Goal: Task Accomplishment & Management: Manage account settings

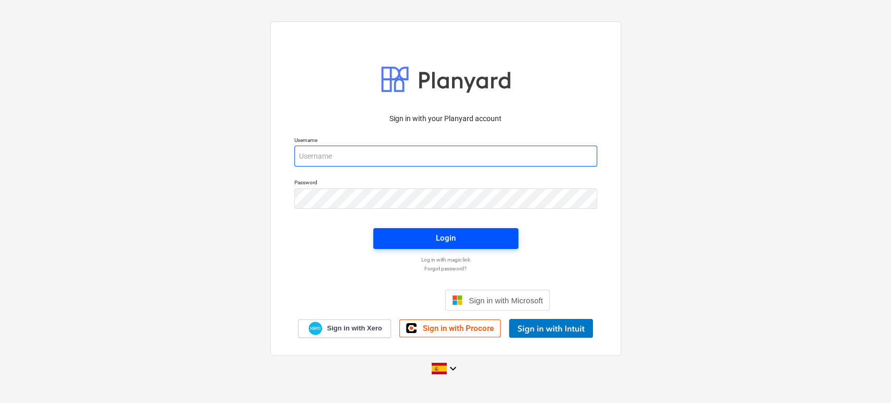
type input "[EMAIL_ADDRESS][DOMAIN_NAME]"
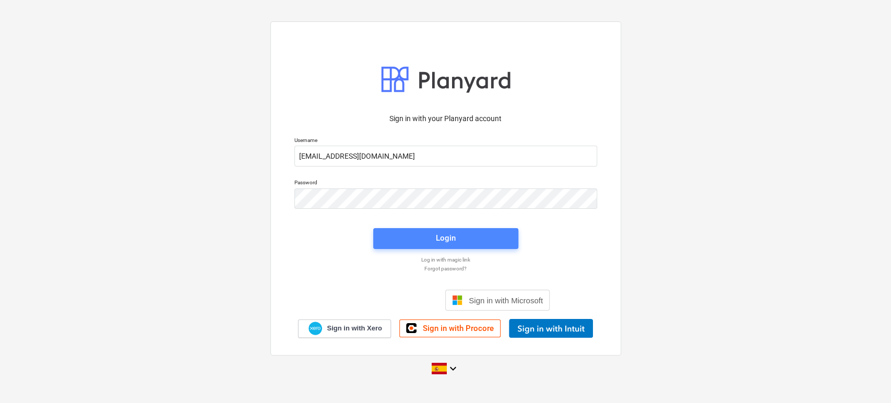
click at [461, 235] on span "Login" at bounding box center [446, 238] width 120 height 14
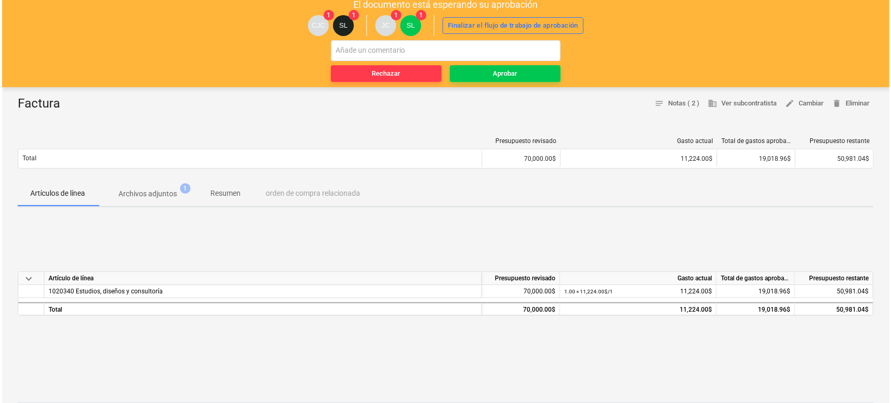
scroll to position [58, 0]
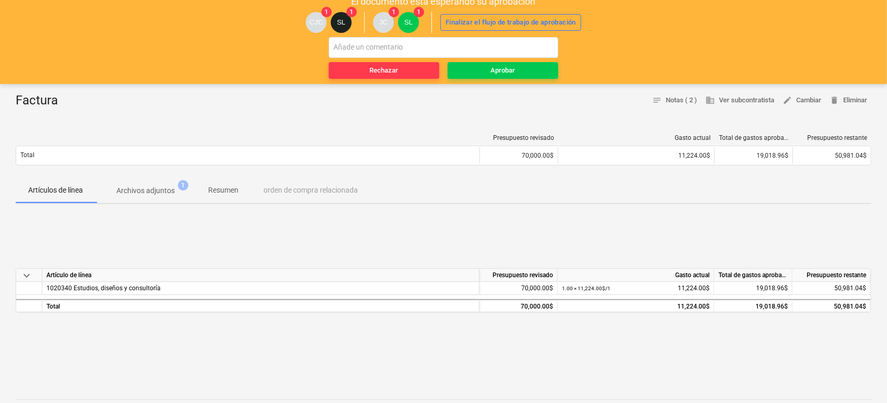
click at [151, 191] on p "Archivos adjuntos" at bounding box center [145, 190] width 58 height 11
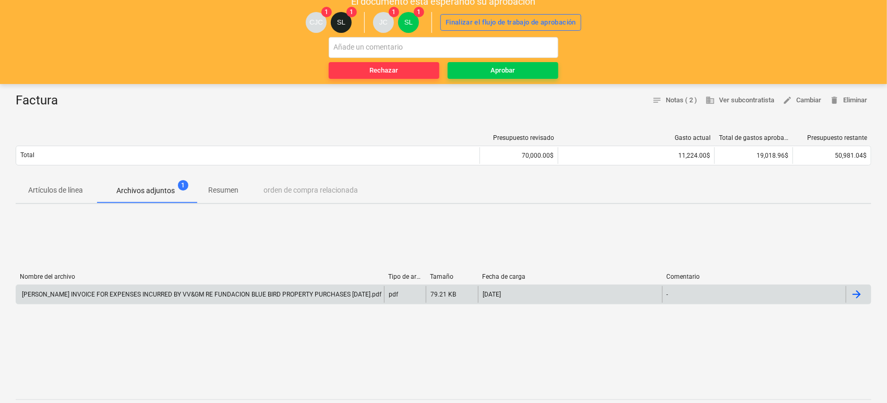
click at [99, 293] on div "[PERSON_NAME] INVOICE FOR EXPENSES INCURRED BY VV&GM RE FUNDACION BLUE BIRD PRO…" at bounding box center [200, 294] width 361 height 7
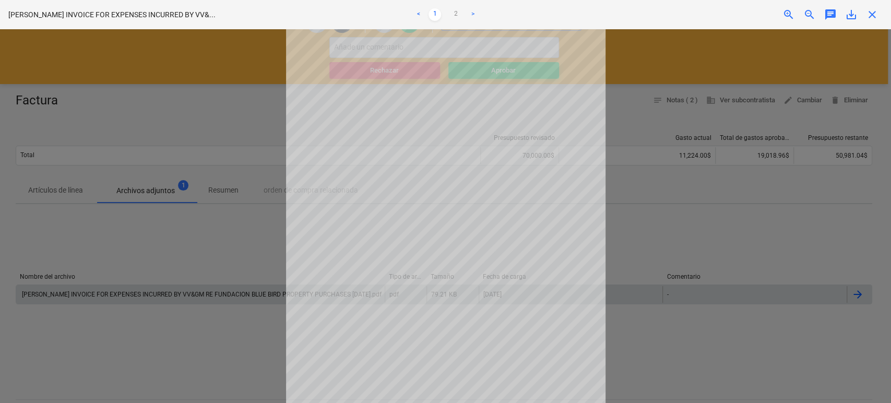
click at [235, 245] on div at bounding box center [445, 216] width 891 height 374
click at [701, 210] on div at bounding box center [445, 216] width 891 height 374
drag, startPoint x: 240, startPoint y: 122, endPoint x: 238, endPoint y: 129, distance: 7.0
click at [241, 124] on div at bounding box center [445, 216] width 891 height 374
click at [194, 245] on div at bounding box center [445, 216] width 891 height 374
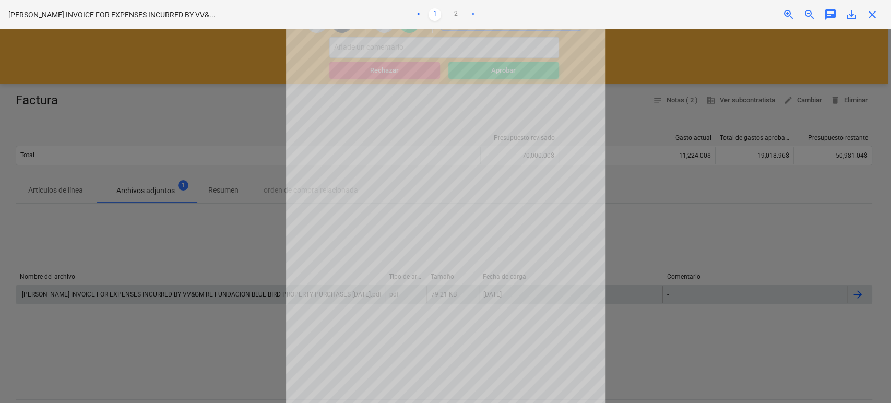
click at [193, 251] on div at bounding box center [445, 216] width 891 height 374
click at [875, 13] on span "close" at bounding box center [872, 14] width 13 height 13
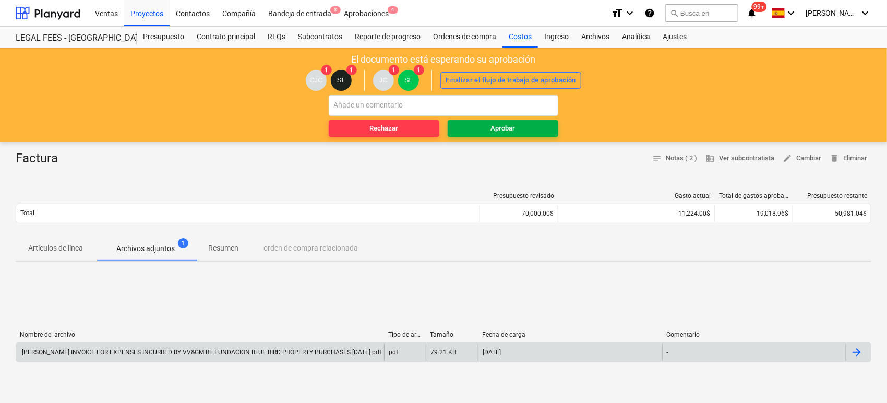
click at [502, 130] on div "Aprobar" at bounding box center [503, 129] width 25 height 12
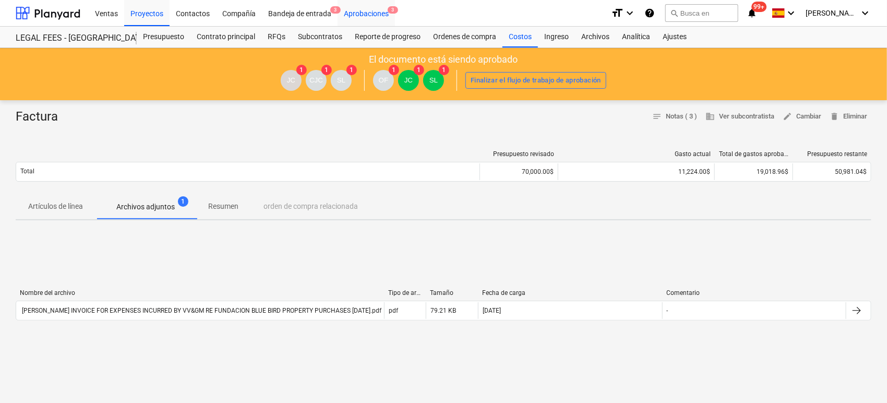
click at [380, 16] on div "Aprobaciones 3" at bounding box center [366, 12] width 57 height 27
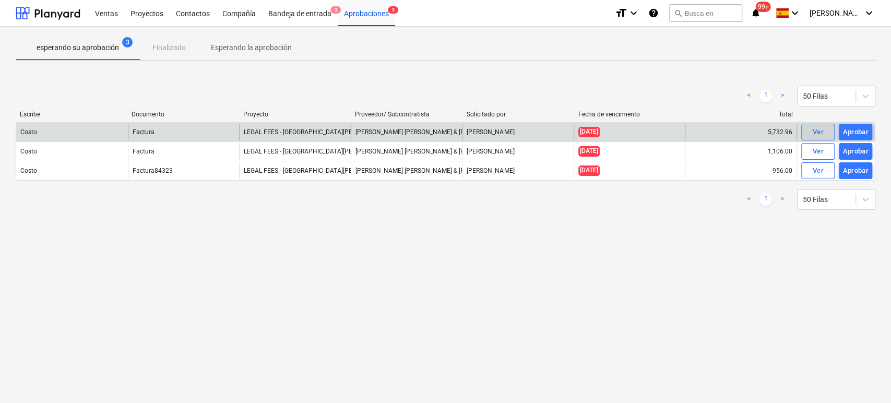
click at [818, 133] on div "Ver" at bounding box center [817, 132] width 11 height 12
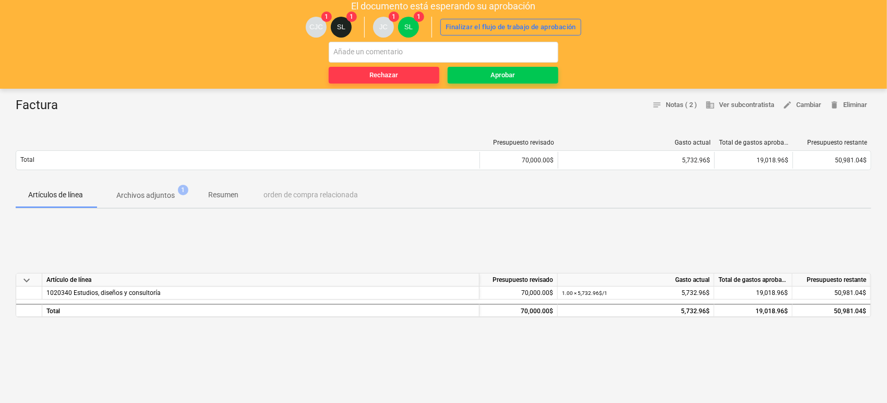
scroll to position [58, 0]
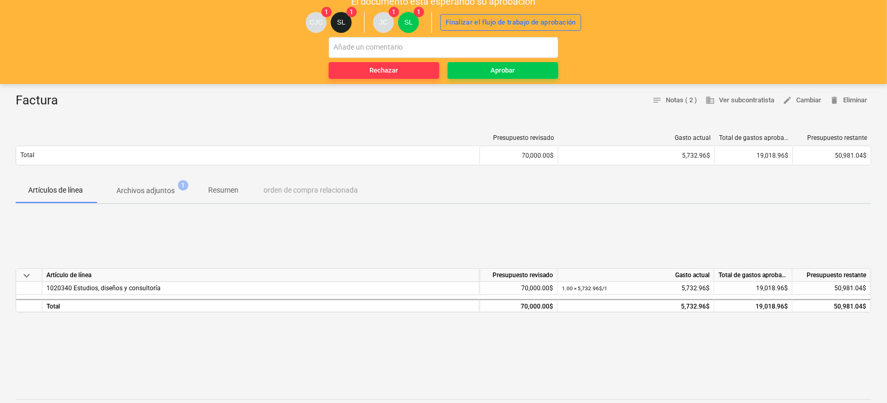
click at [171, 191] on p "Archivos adjuntos" at bounding box center [145, 190] width 58 height 11
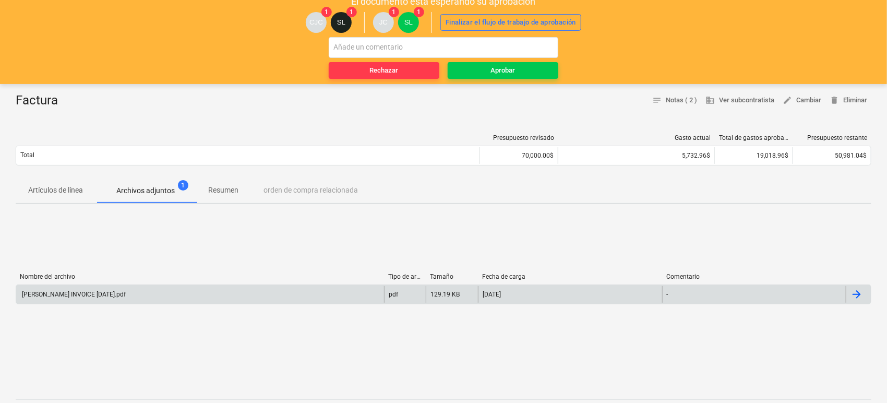
click at [106, 289] on div "[PERSON_NAME] INVOICE [DATE].pdf" at bounding box center [200, 294] width 368 height 17
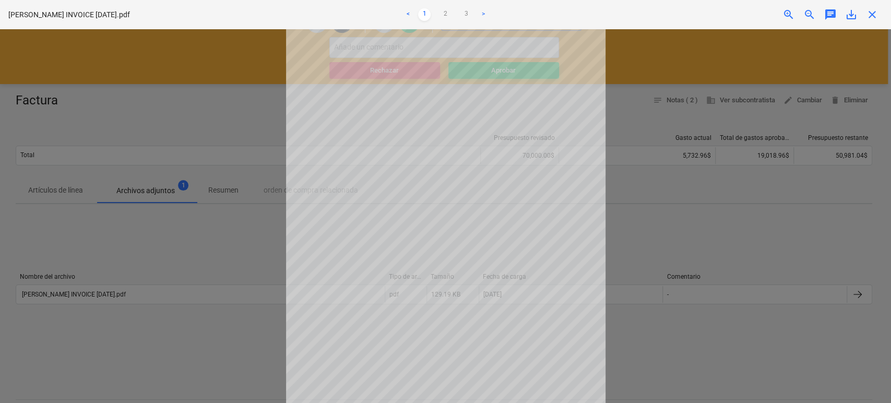
click at [871, 15] on span "close" at bounding box center [872, 14] width 13 height 13
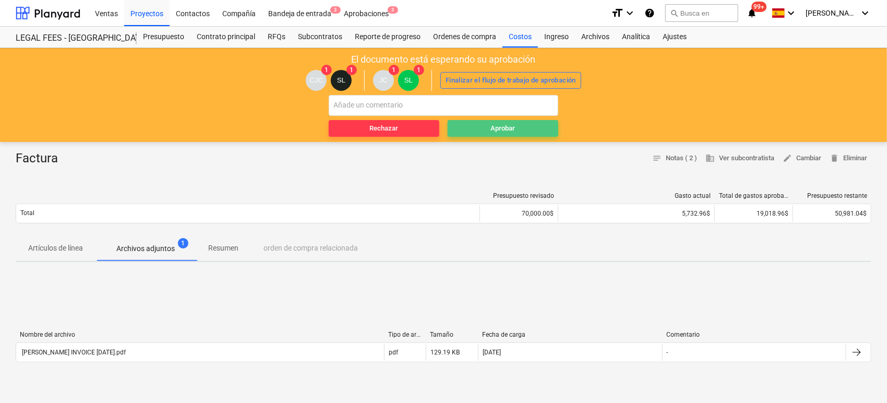
click at [500, 128] on div "Aprobar" at bounding box center [503, 129] width 25 height 12
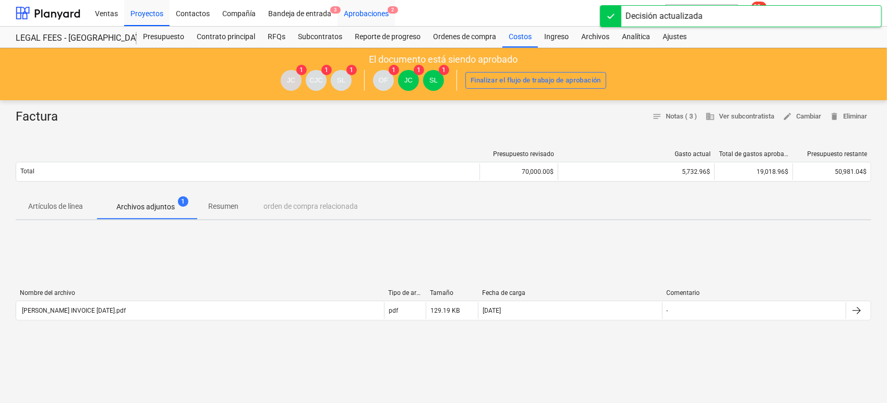
click at [375, 11] on div "Aprobaciones 2" at bounding box center [366, 12] width 57 height 27
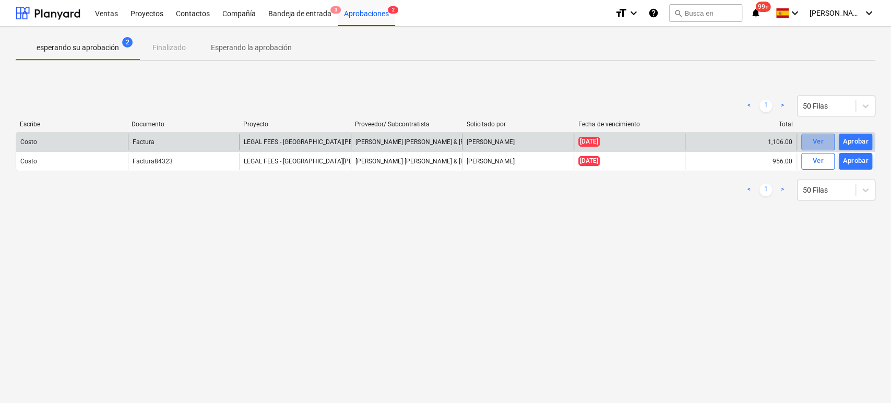
click at [815, 140] on div "Ver" at bounding box center [817, 142] width 11 height 12
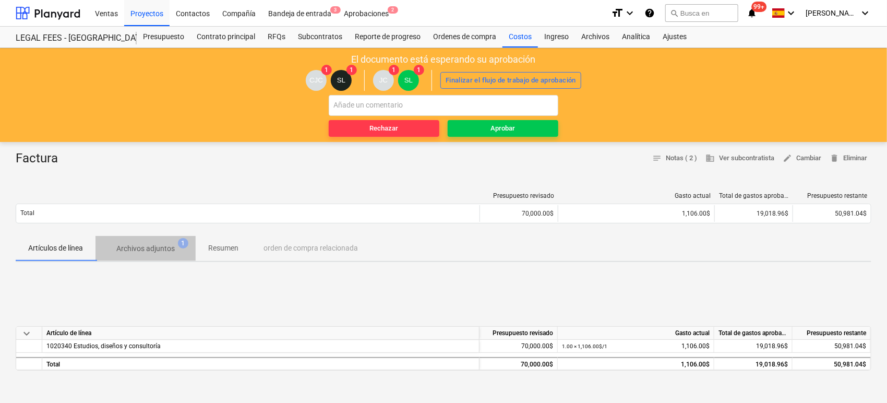
click at [157, 251] on p "Archivos adjuntos" at bounding box center [145, 248] width 58 height 11
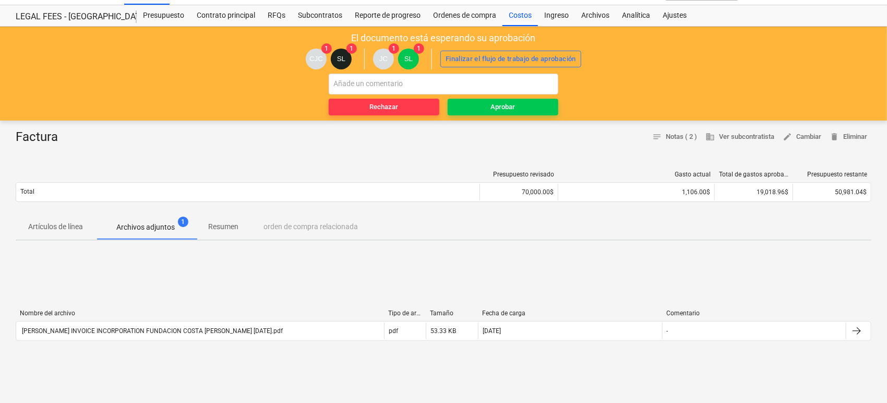
scroll to position [58, 0]
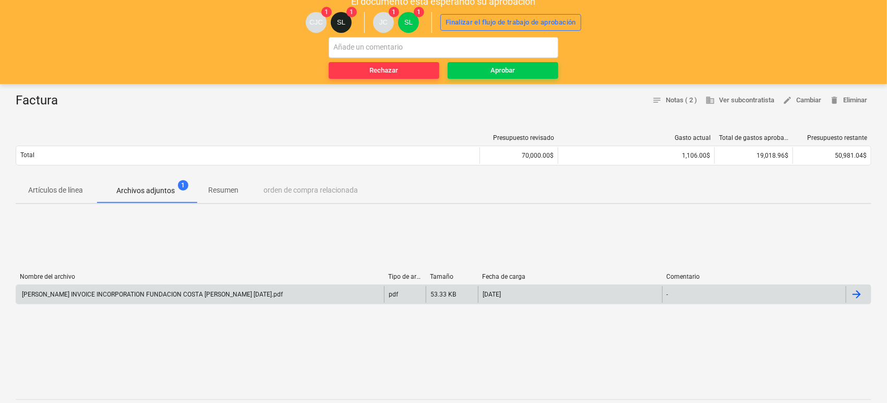
click at [170, 290] on div "[PERSON_NAME] INVOICE INCORPORATION FUNDACION COSTA [PERSON_NAME] [DATE].pdf" at bounding box center [200, 294] width 368 height 17
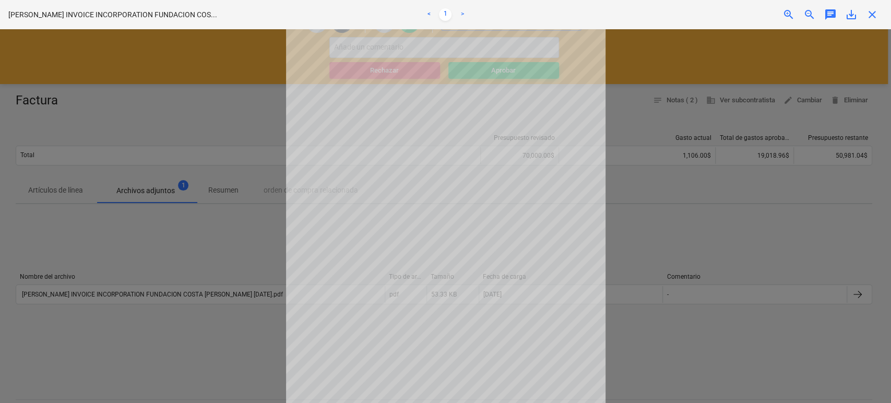
drag, startPoint x: 200, startPoint y: 137, endPoint x: 217, endPoint y: 133, distance: 17.2
click at [200, 136] on div at bounding box center [445, 216] width 891 height 374
click at [867, 11] on span "close" at bounding box center [872, 14] width 13 height 13
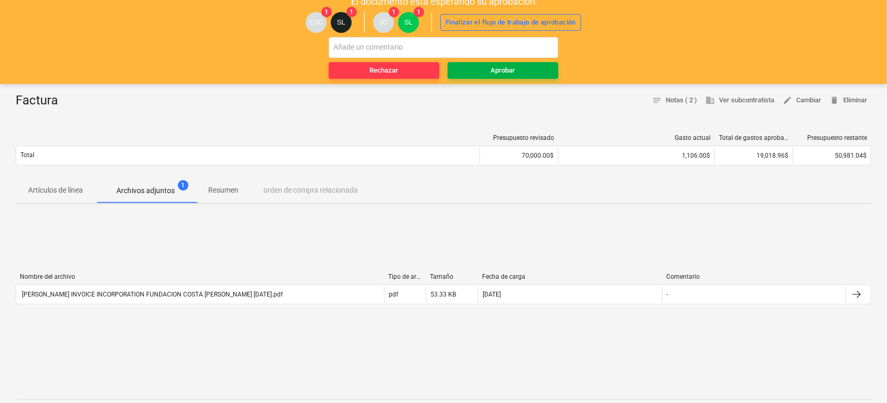
click at [486, 74] on span "Aprobar" at bounding box center [503, 71] width 102 height 12
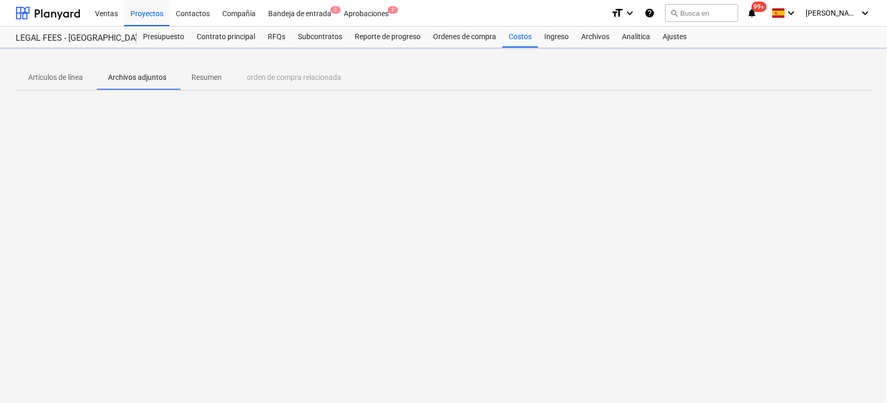
scroll to position [0, 0]
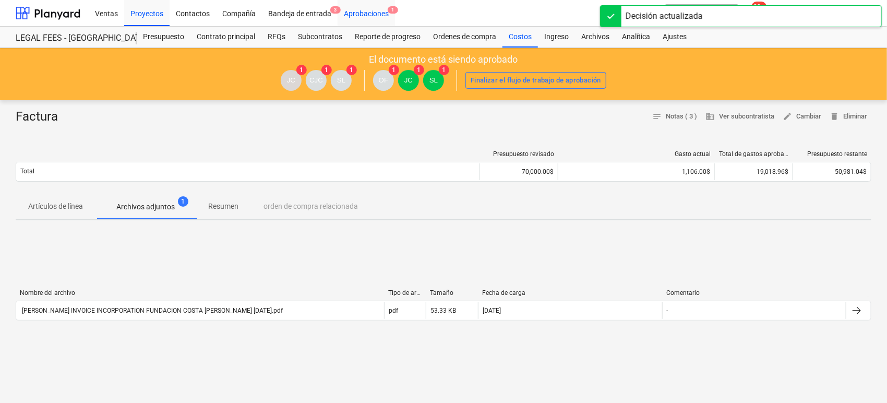
click at [371, 12] on div "Aprobaciones 1" at bounding box center [366, 12] width 57 height 27
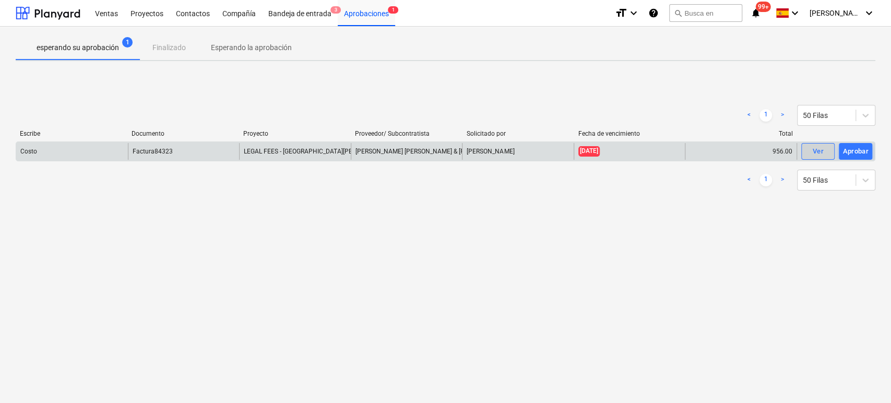
click at [813, 147] on div "Ver" at bounding box center [817, 152] width 11 height 12
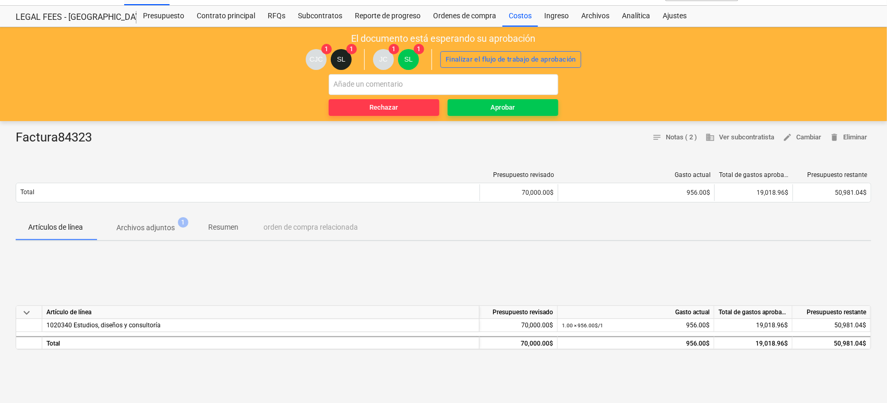
scroll to position [116, 0]
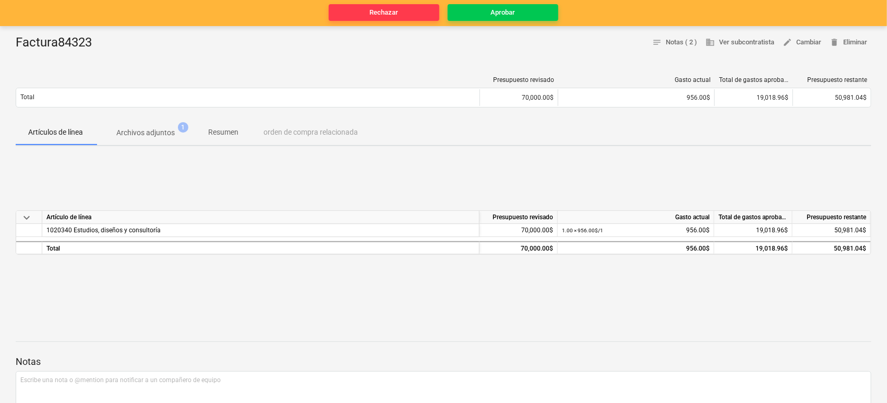
click at [156, 136] on p "Archivos adjuntos" at bounding box center [145, 132] width 58 height 11
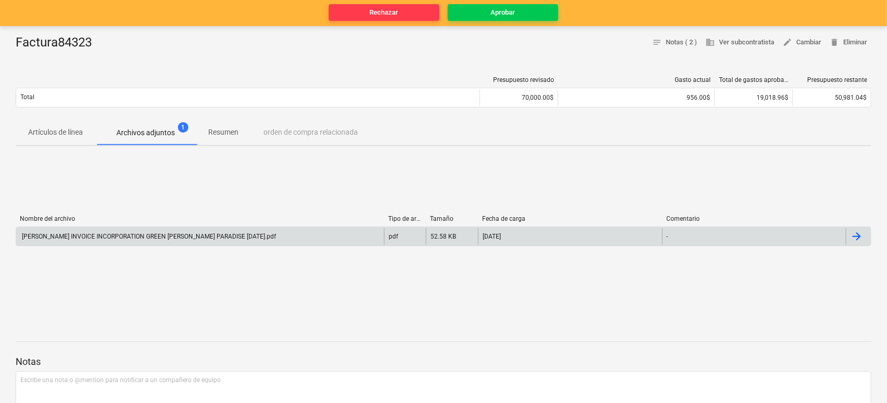
click at [129, 235] on div "[PERSON_NAME] INVOICE INCORPORATION GREEN [PERSON_NAME] PARADISE [DATE].pdf" at bounding box center [148, 236] width 256 height 7
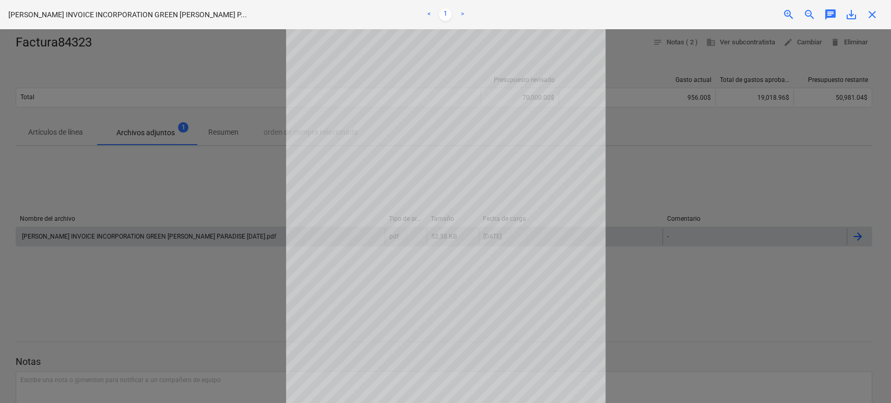
click at [873, 20] on span "close" at bounding box center [872, 14] width 13 height 13
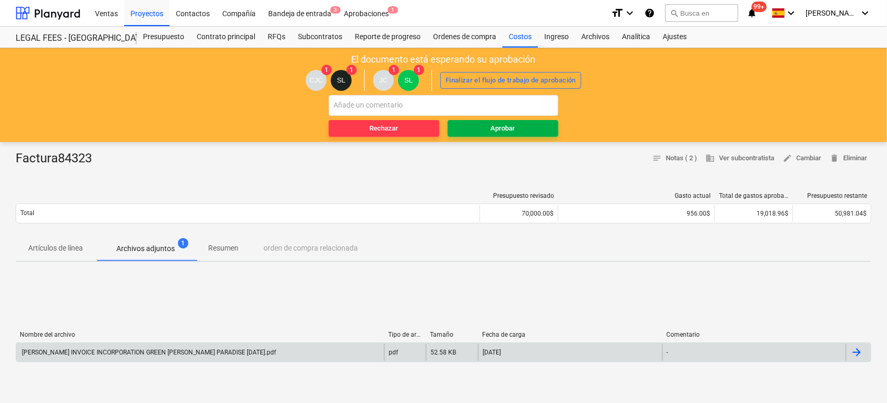
click at [501, 124] on div "Aprobar" at bounding box center [503, 129] width 25 height 12
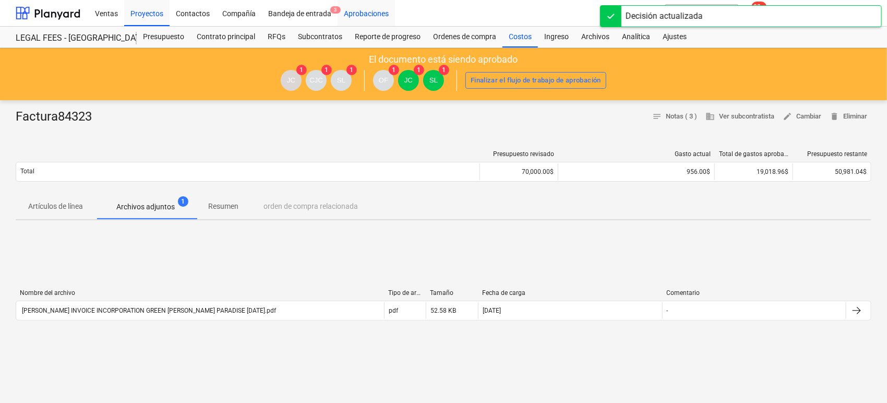
click at [361, 10] on div "Aprobaciones" at bounding box center [366, 12] width 57 height 27
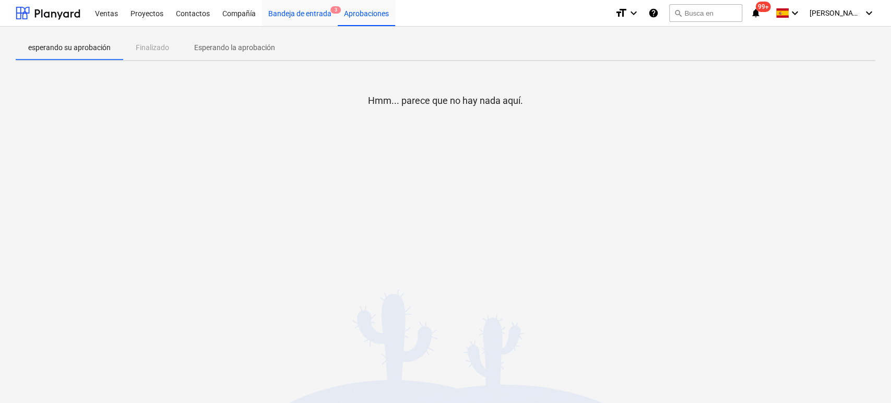
click at [315, 12] on div "Bandeja de entrada 3" at bounding box center [300, 12] width 76 height 27
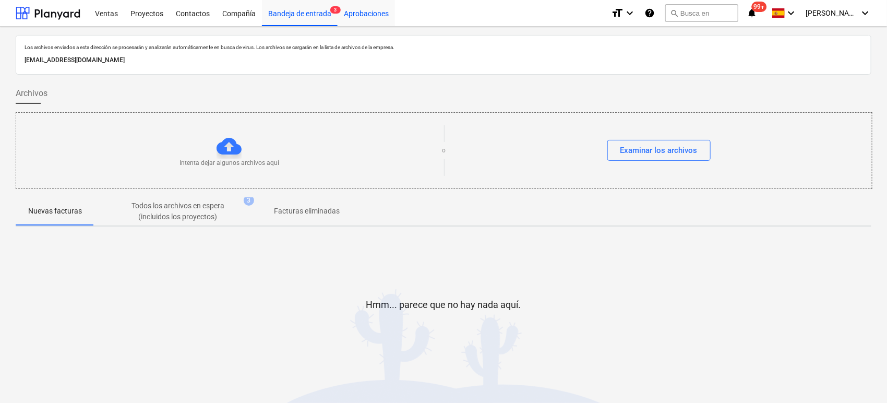
click at [363, 13] on div "Aprobaciones" at bounding box center [366, 12] width 57 height 27
